Goal: Book appointment/travel/reservation

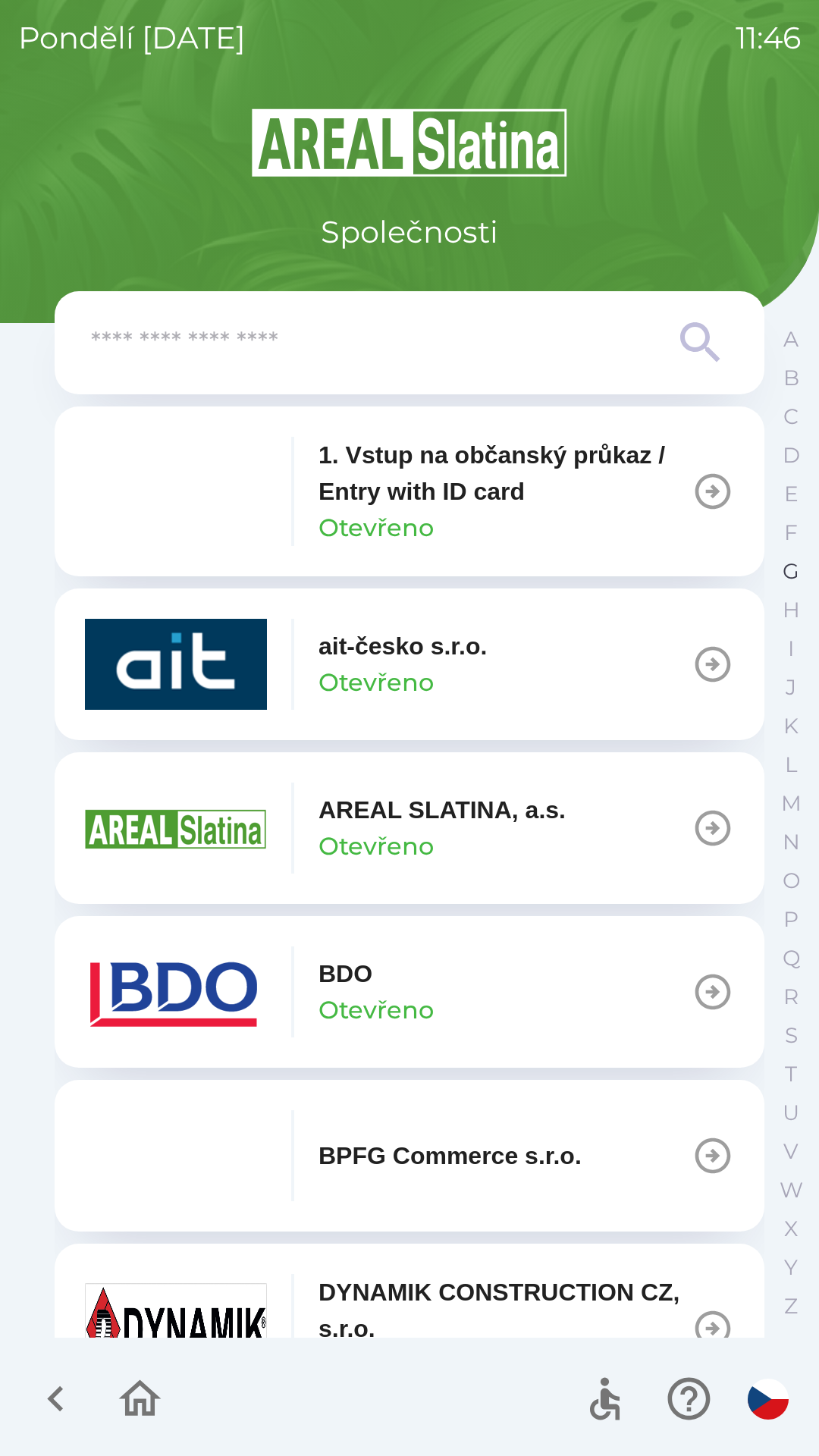
click at [796, 571] on p "G" at bounding box center [791, 571] width 17 height 27
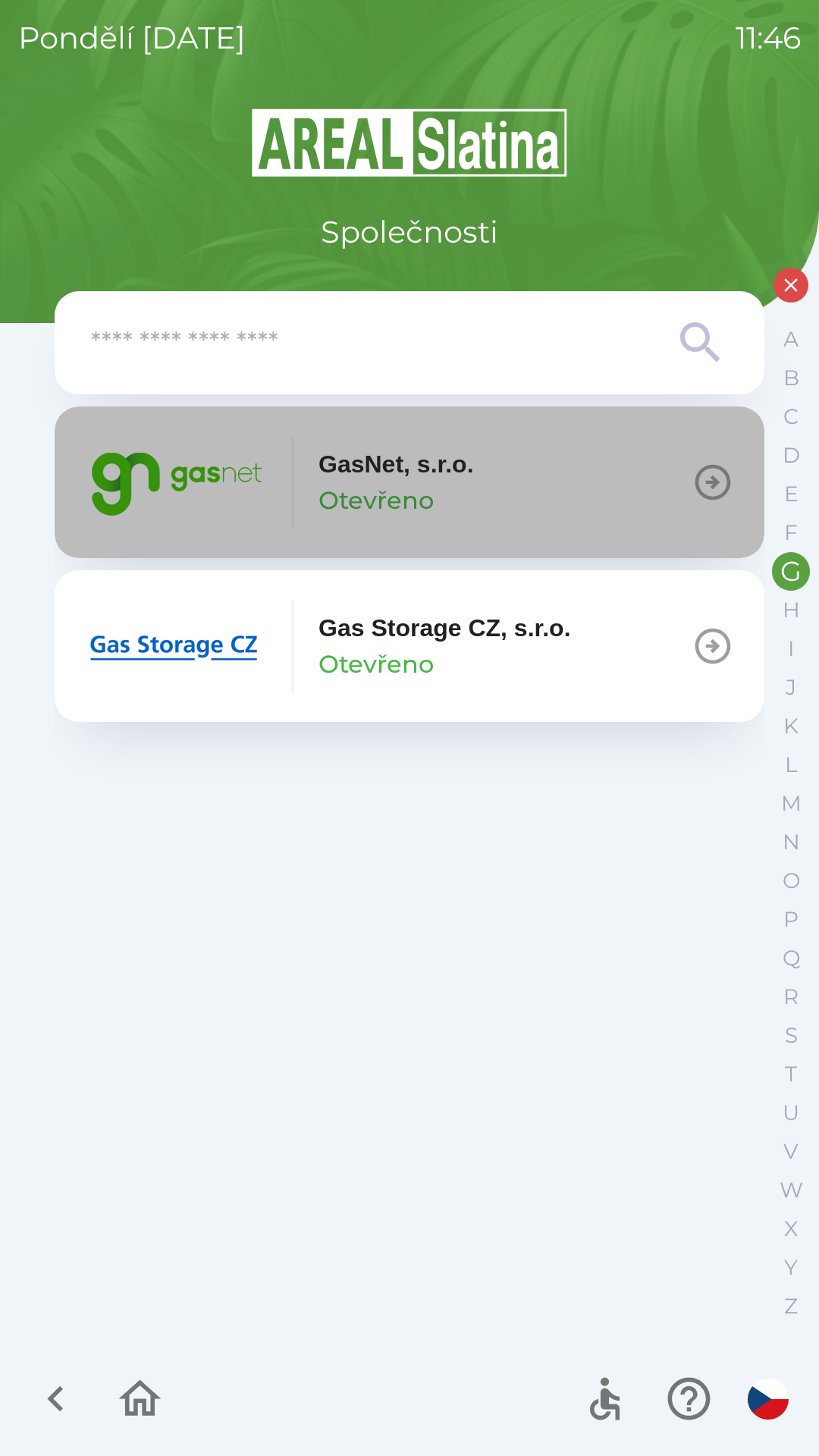
click at [378, 475] on p "GasNet, s.r.o." at bounding box center [396, 465] width 155 height 37
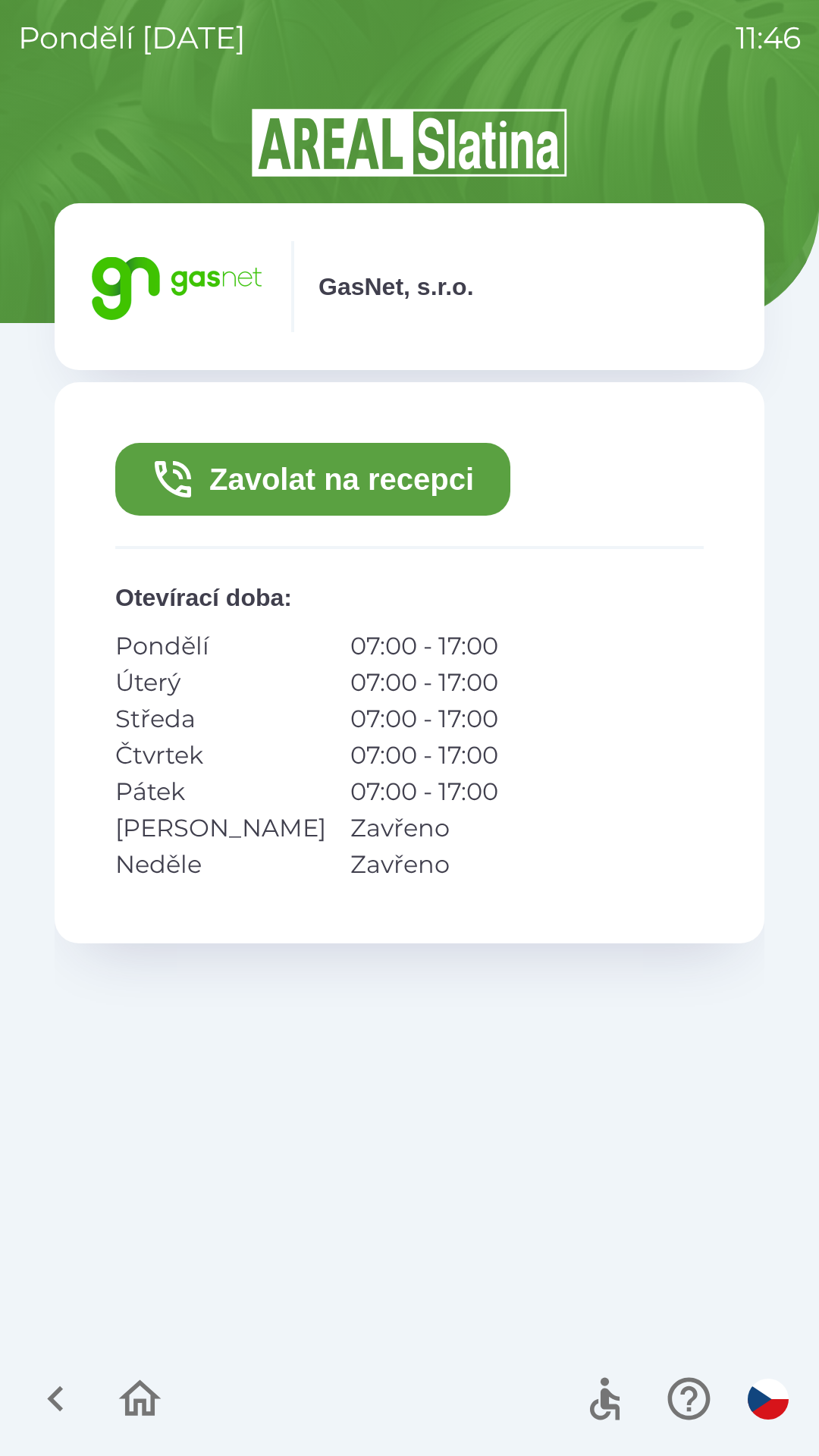
click at [372, 482] on button "Zavolat na recepci" at bounding box center [312, 479] width 395 height 73
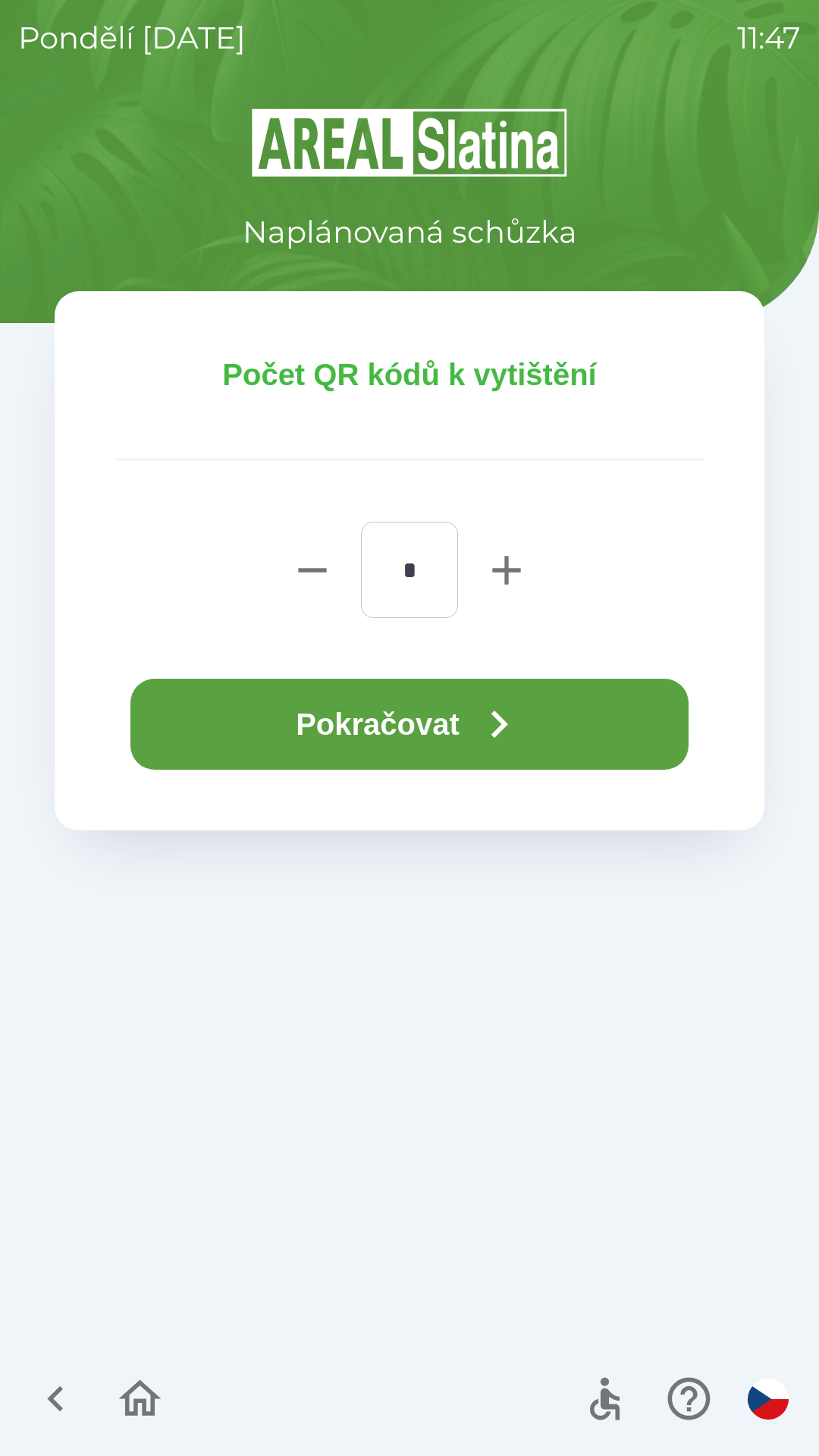
click at [440, 715] on button "Pokračovat" at bounding box center [410, 724] width 558 height 91
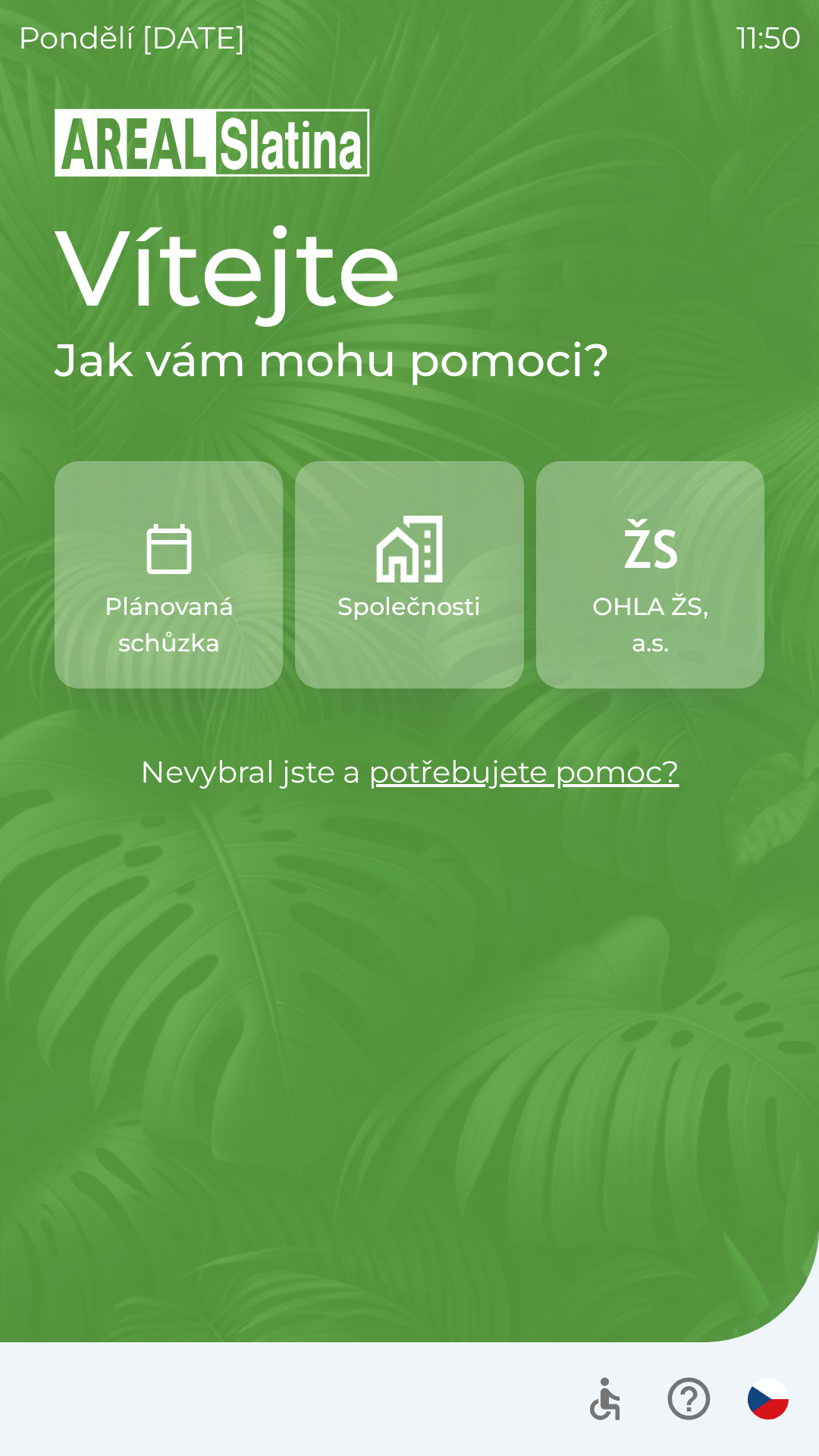
click at [380, 572] on img "button" at bounding box center [409, 549] width 66 height 66
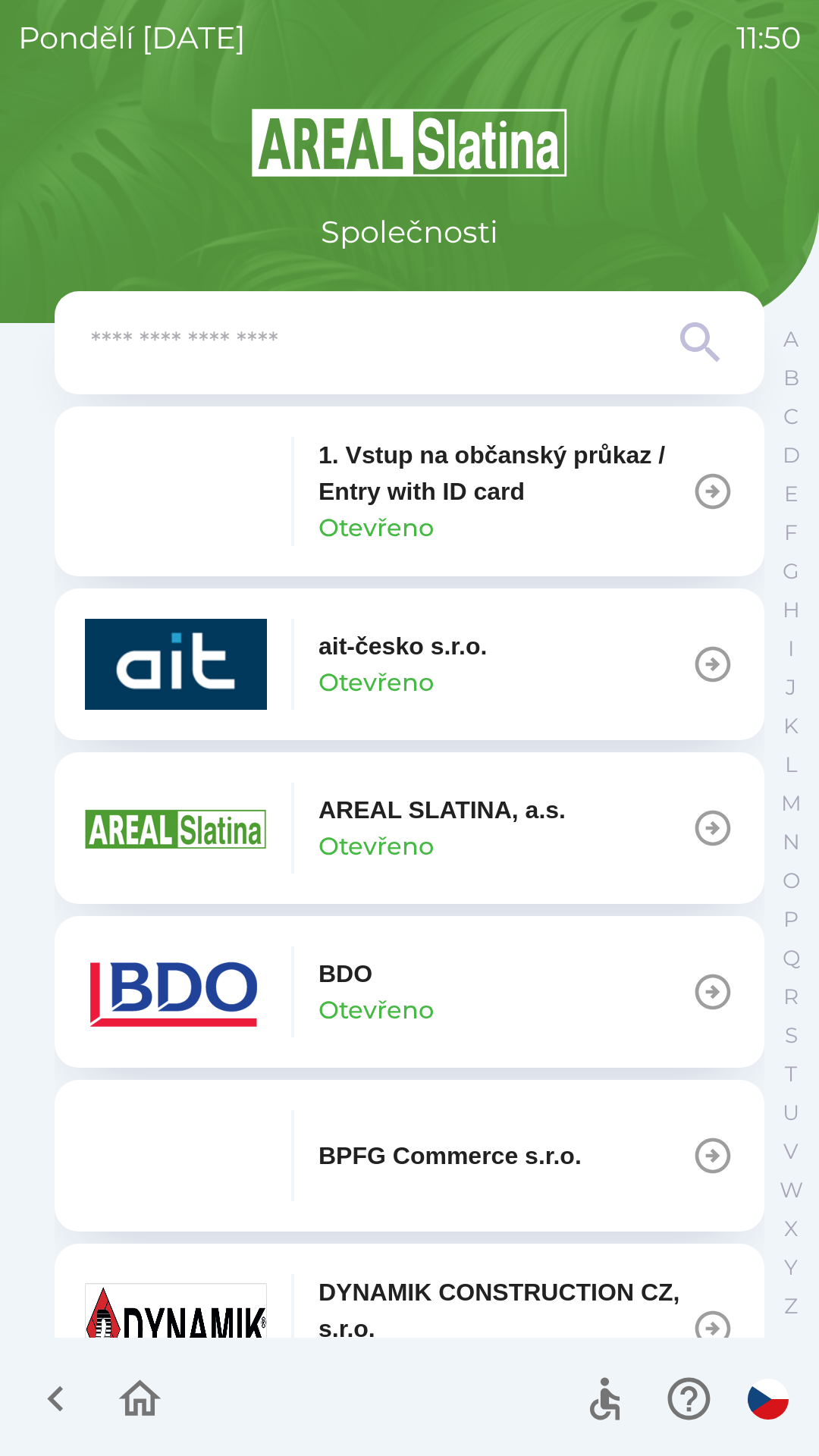
click at [565, 993] on button "BDO Otevřeno" at bounding box center [409, 992] width 710 height 151
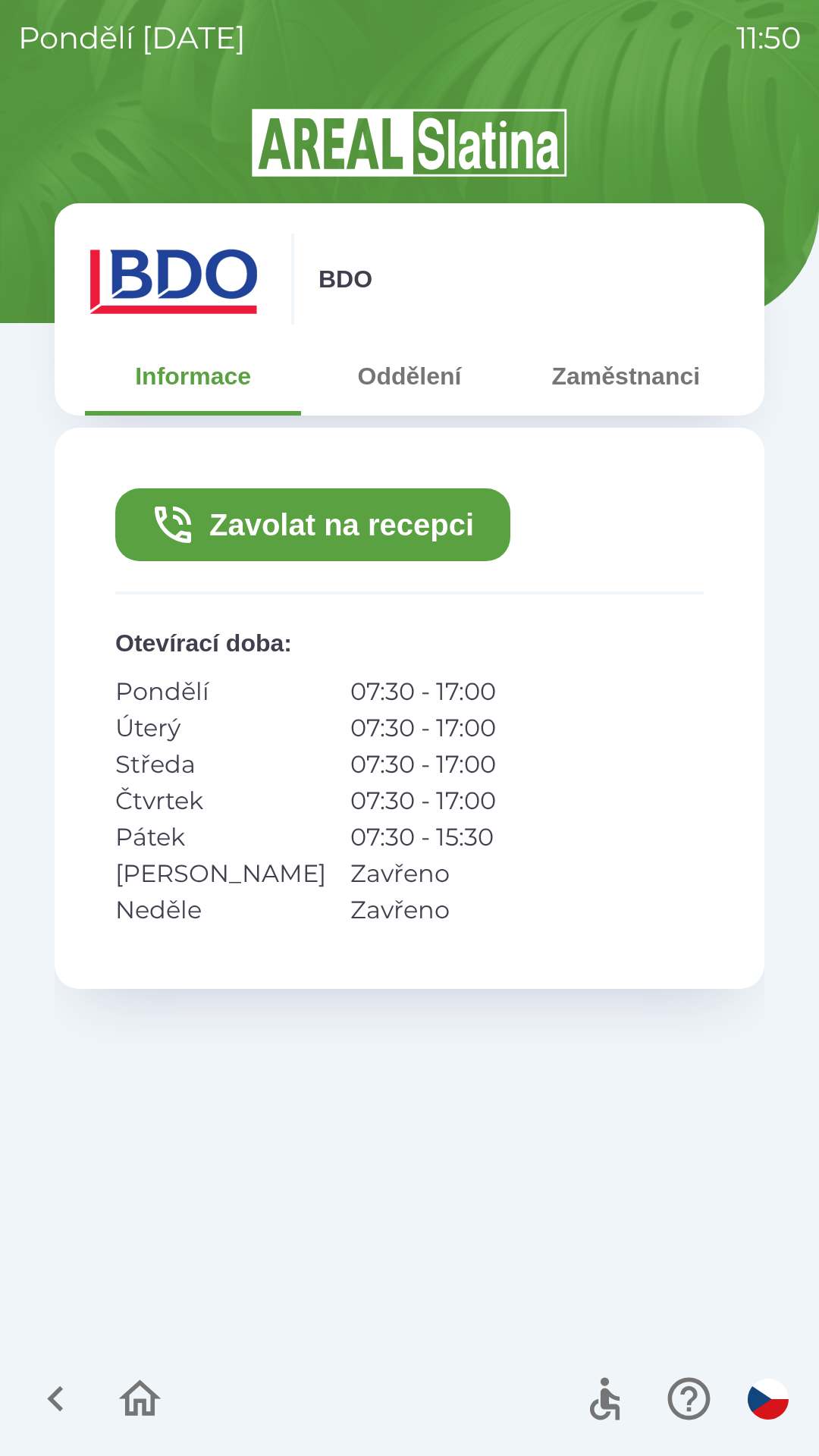
click at [417, 517] on button "Zavolat na recepci" at bounding box center [312, 524] width 395 height 73
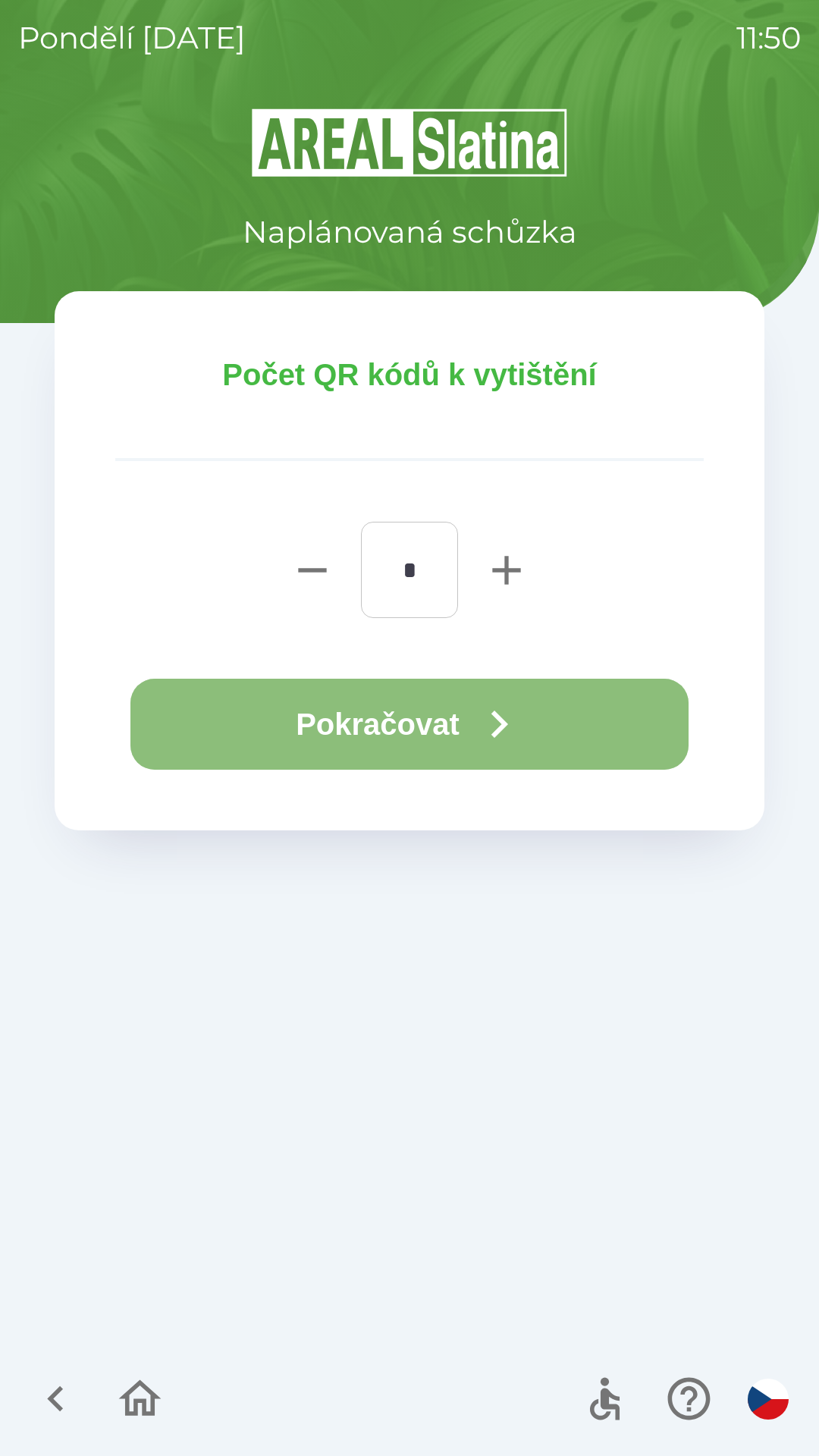
click at [465, 728] on button "Pokračovat" at bounding box center [410, 724] width 558 height 91
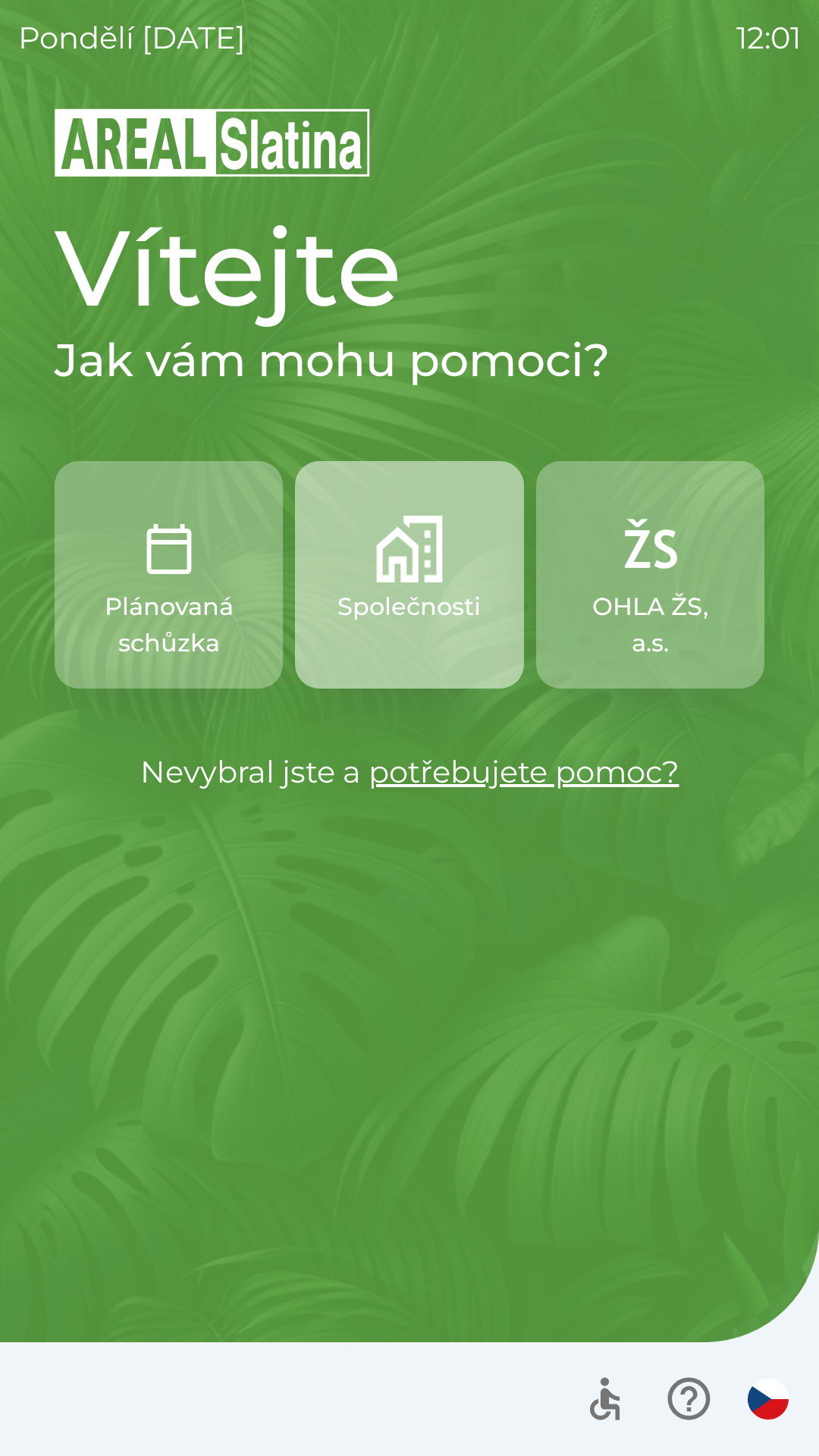
click at [381, 558] on img "button" at bounding box center [409, 549] width 66 height 66
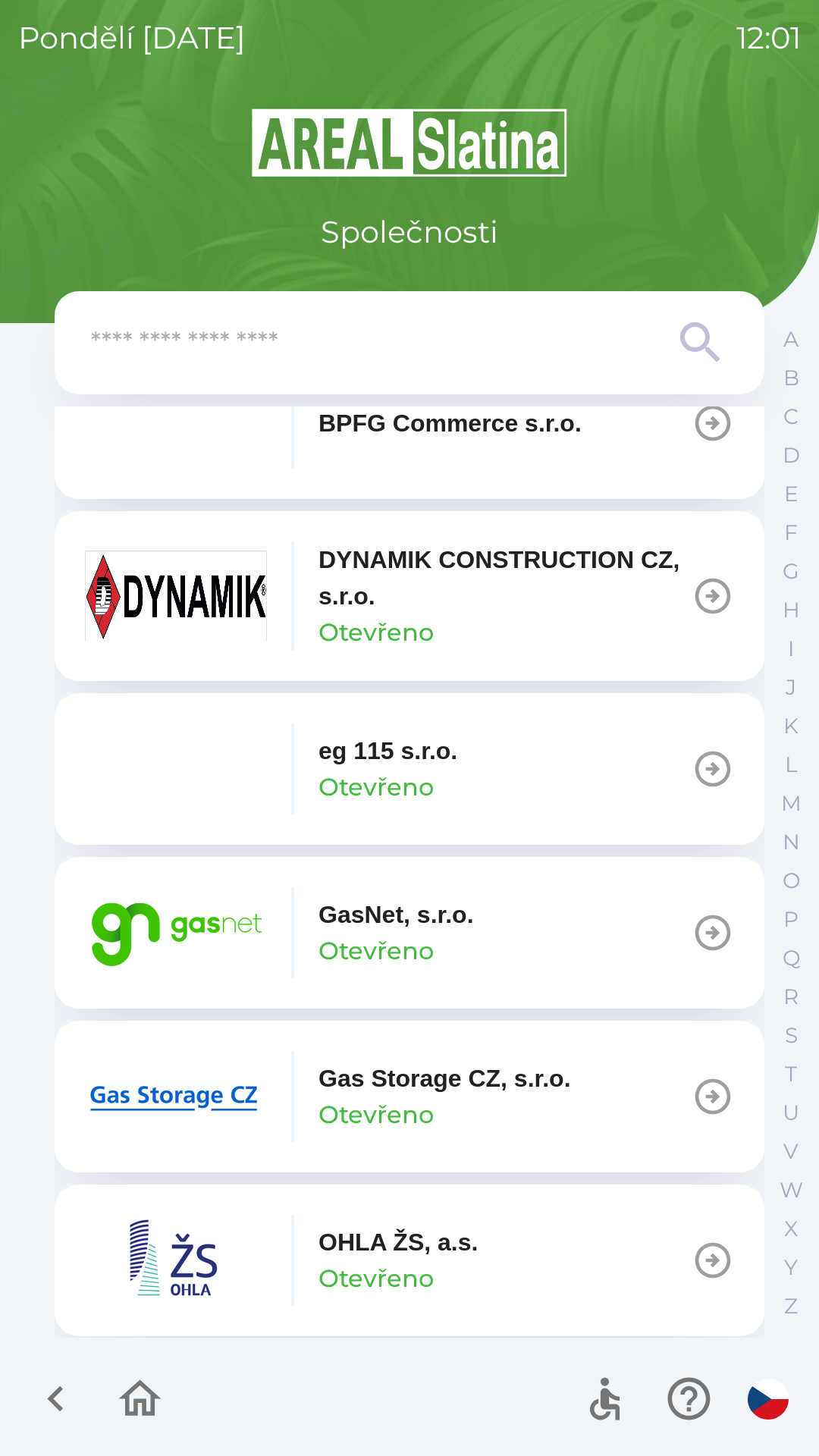
scroll to position [744, 0]
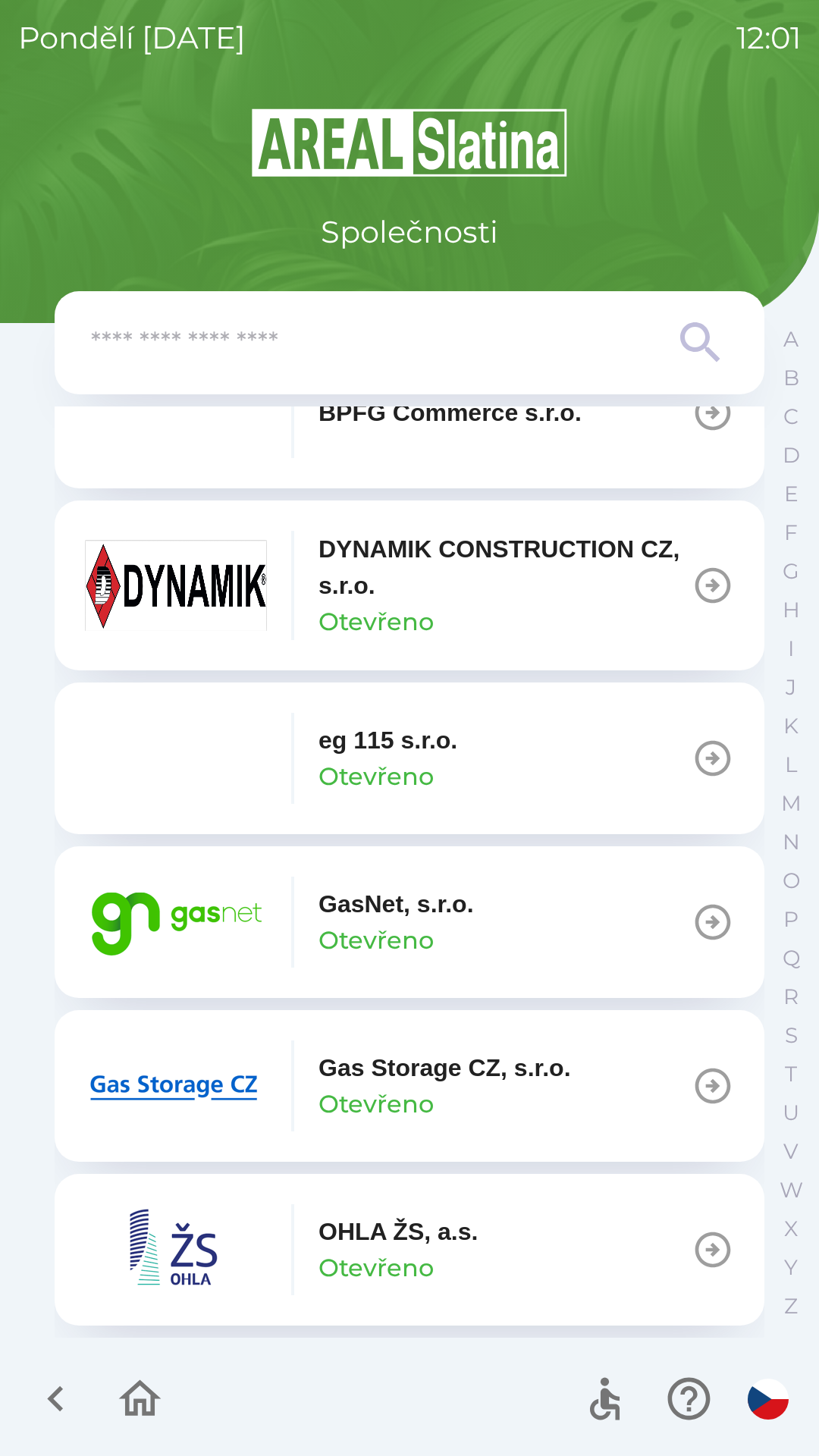
click at [472, 942] on div "GasNet, s.r.o. Otevřeno" at bounding box center [396, 922] width 155 height 73
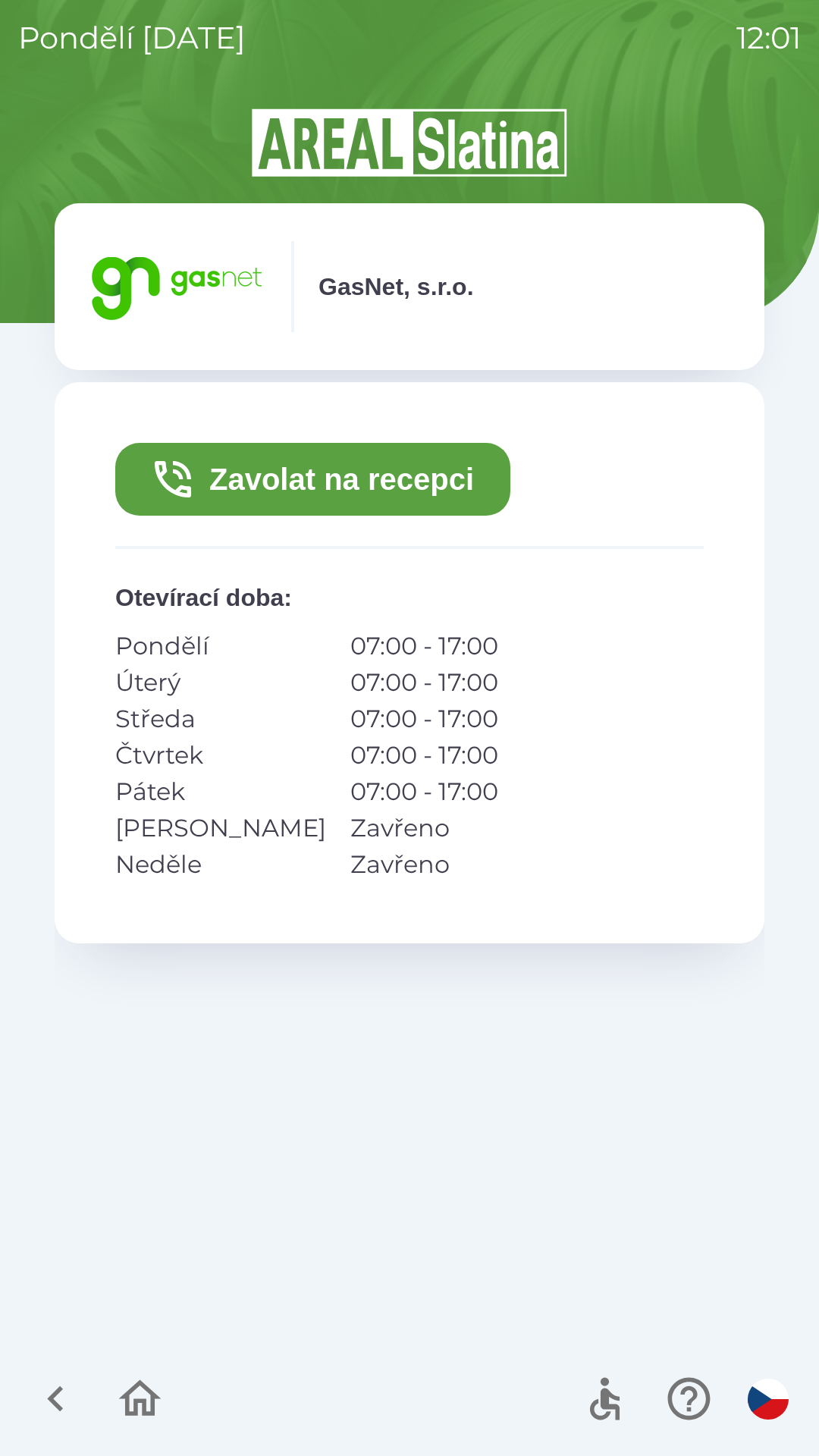
click at [424, 485] on button "Zavolat na recepci" at bounding box center [312, 479] width 395 height 73
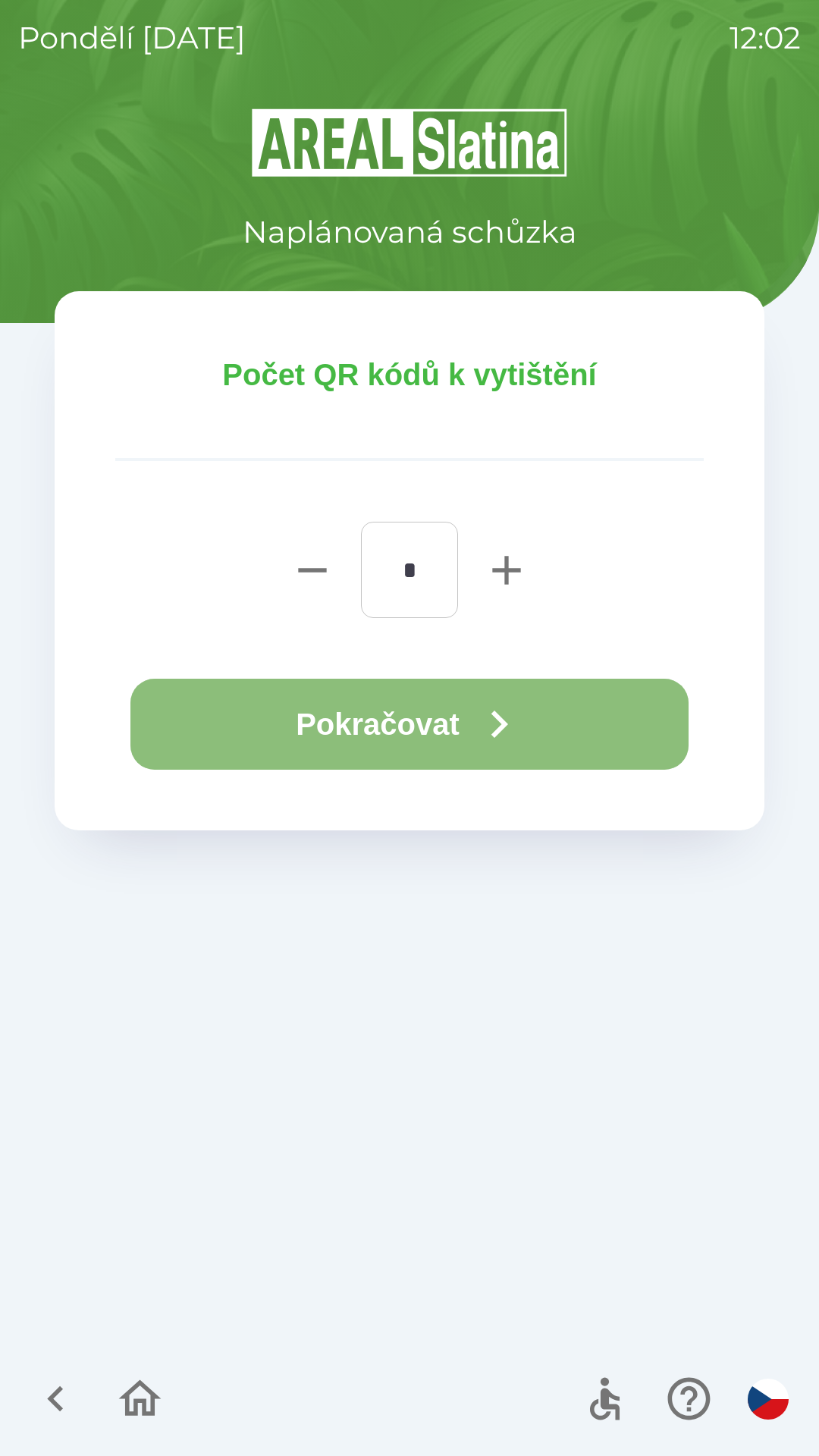
click at [441, 722] on button "Pokračovat" at bounding box center [410, 724] width 558 height 91
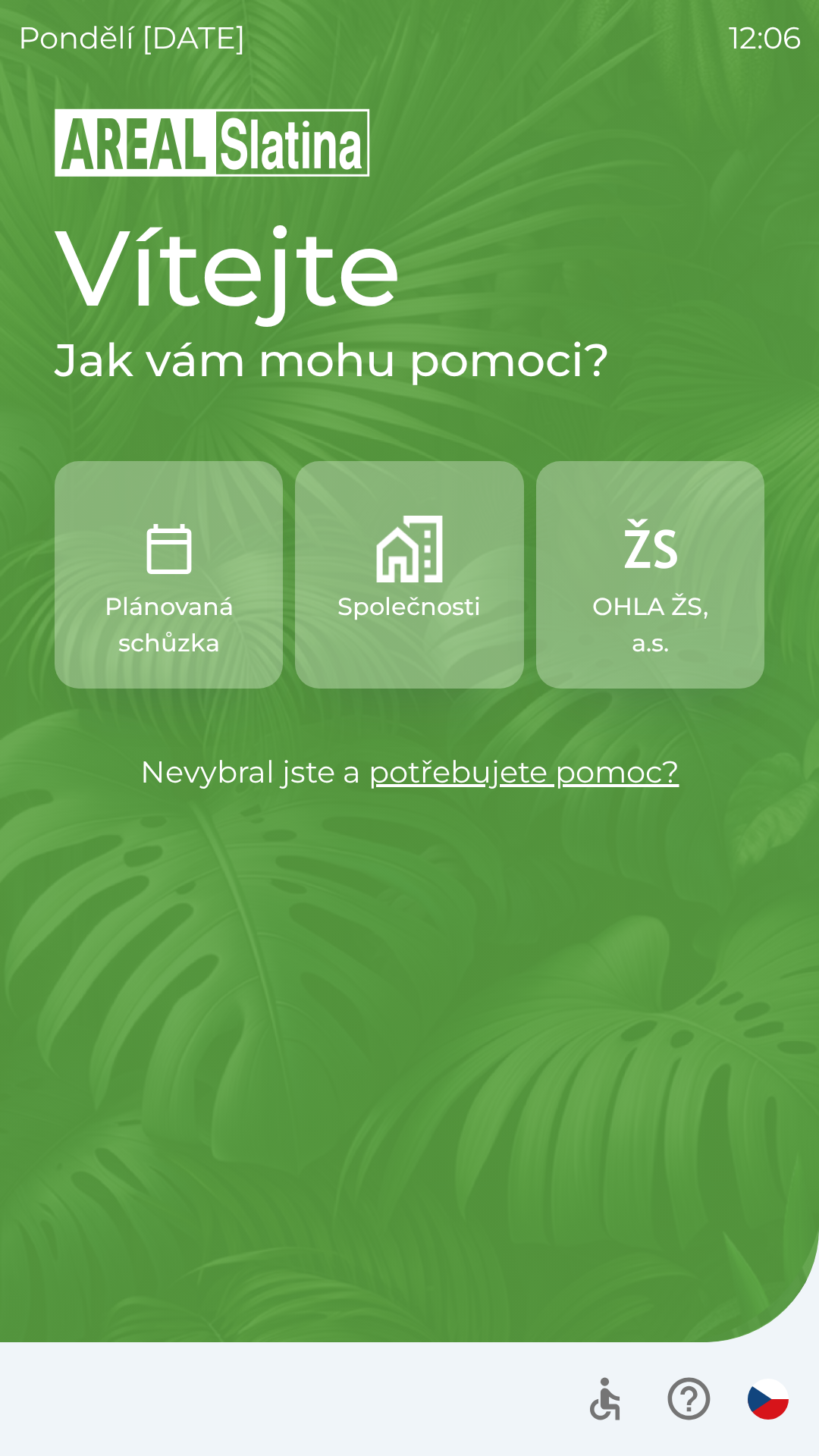
click at [425, 544] on img "button" at bounding box center [409, 549] width 66 height 66
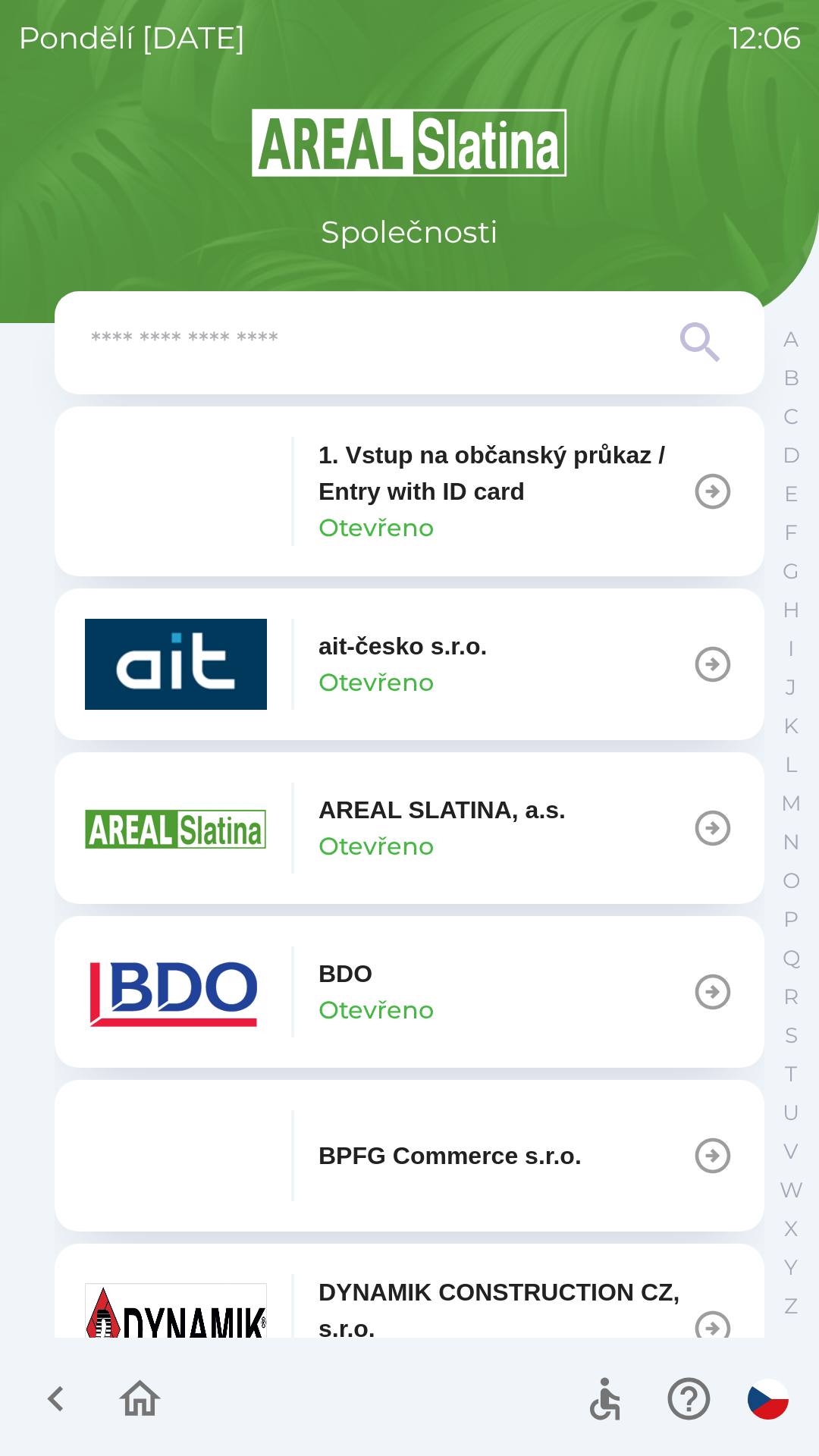
click at [434, 987] on button "BDO Otevřeno" at bounding box center [409, 992] width 710 height 151
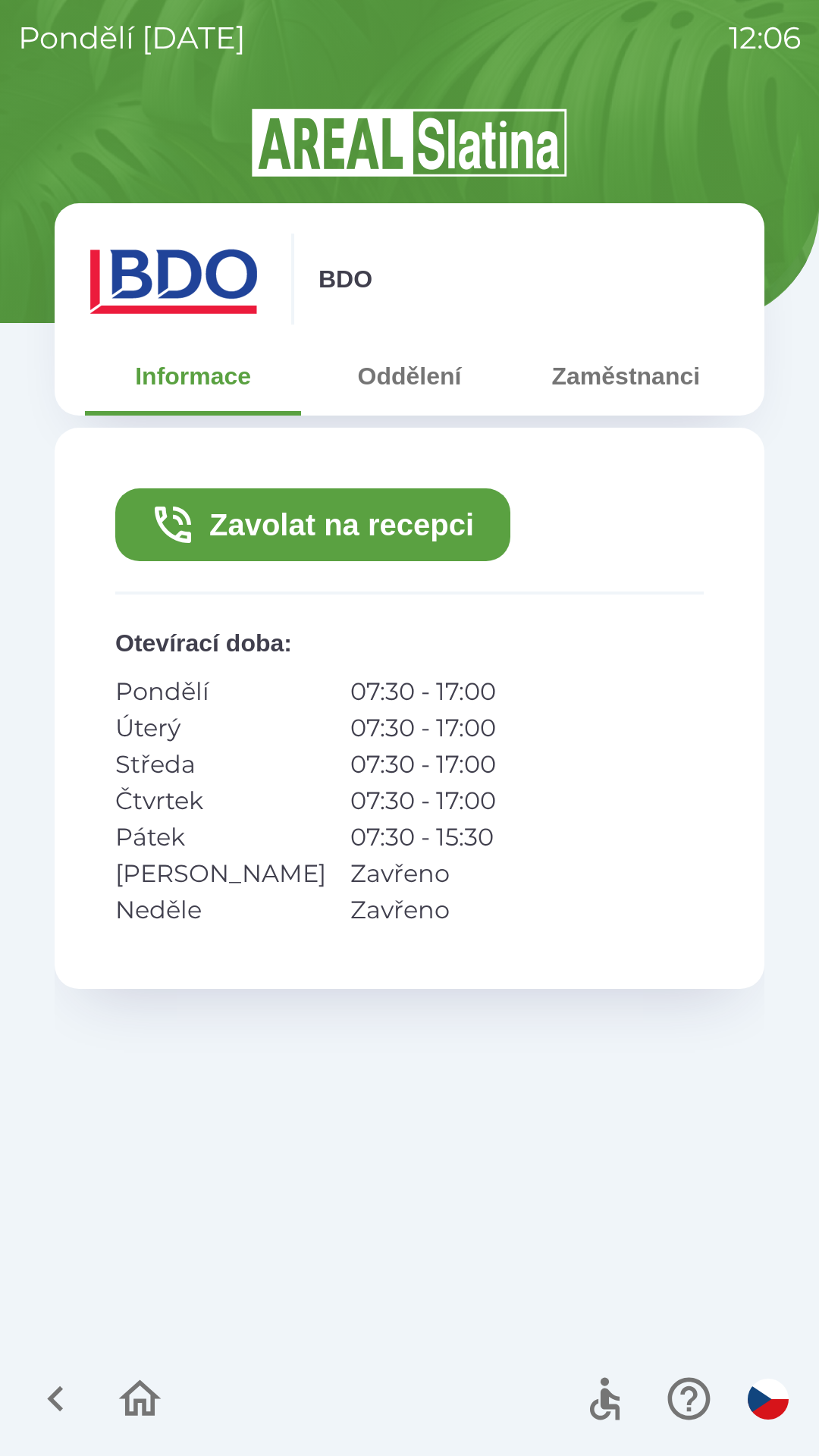
click at [410, 525] on button "Zavolat na recepci" at bounding box center [312, 524] width 395 height 73
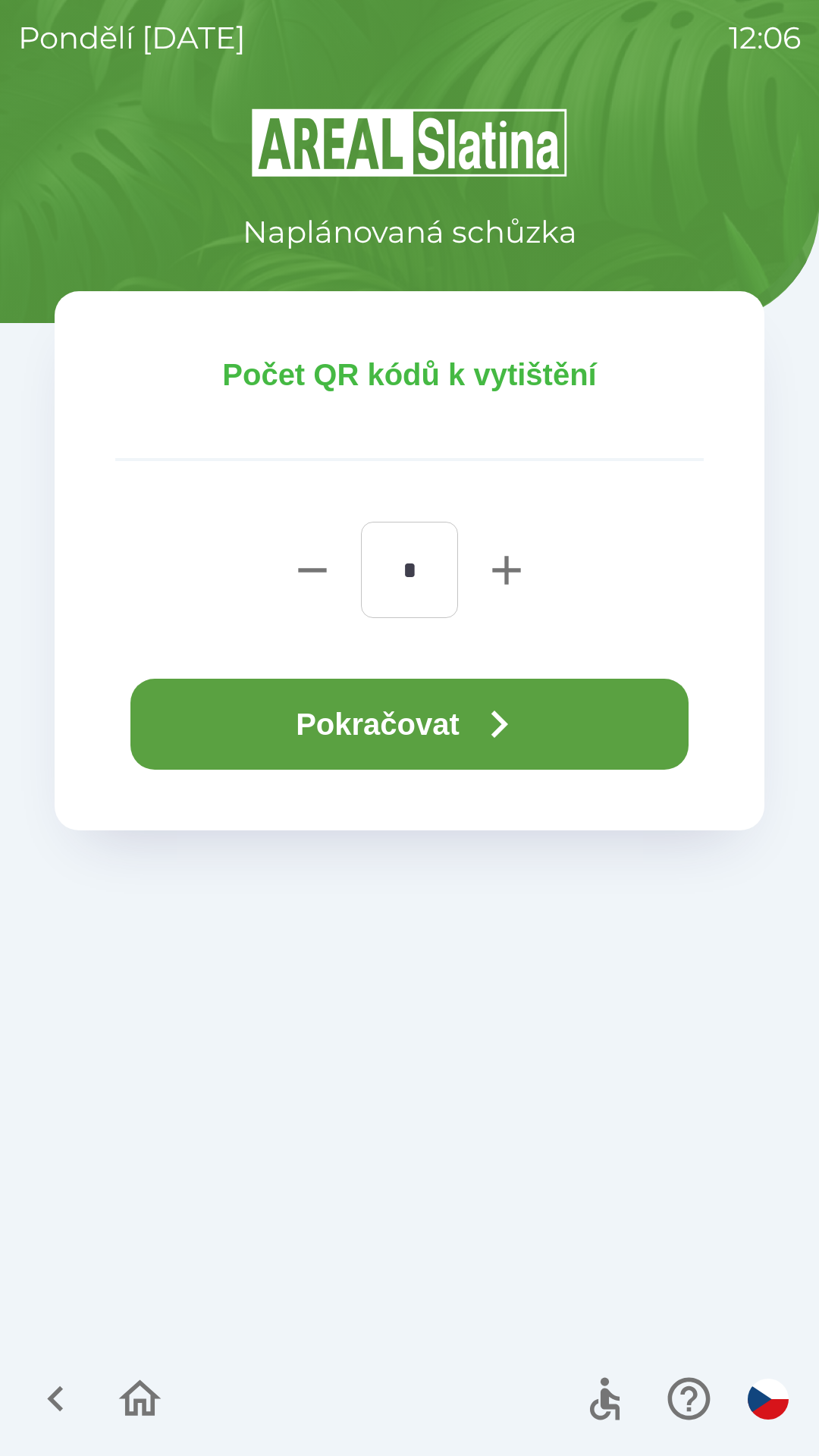
click at [524, 731] on icon "button" at bounding box center [498, 724] width 54 height 54
